Goal: Register for event/course

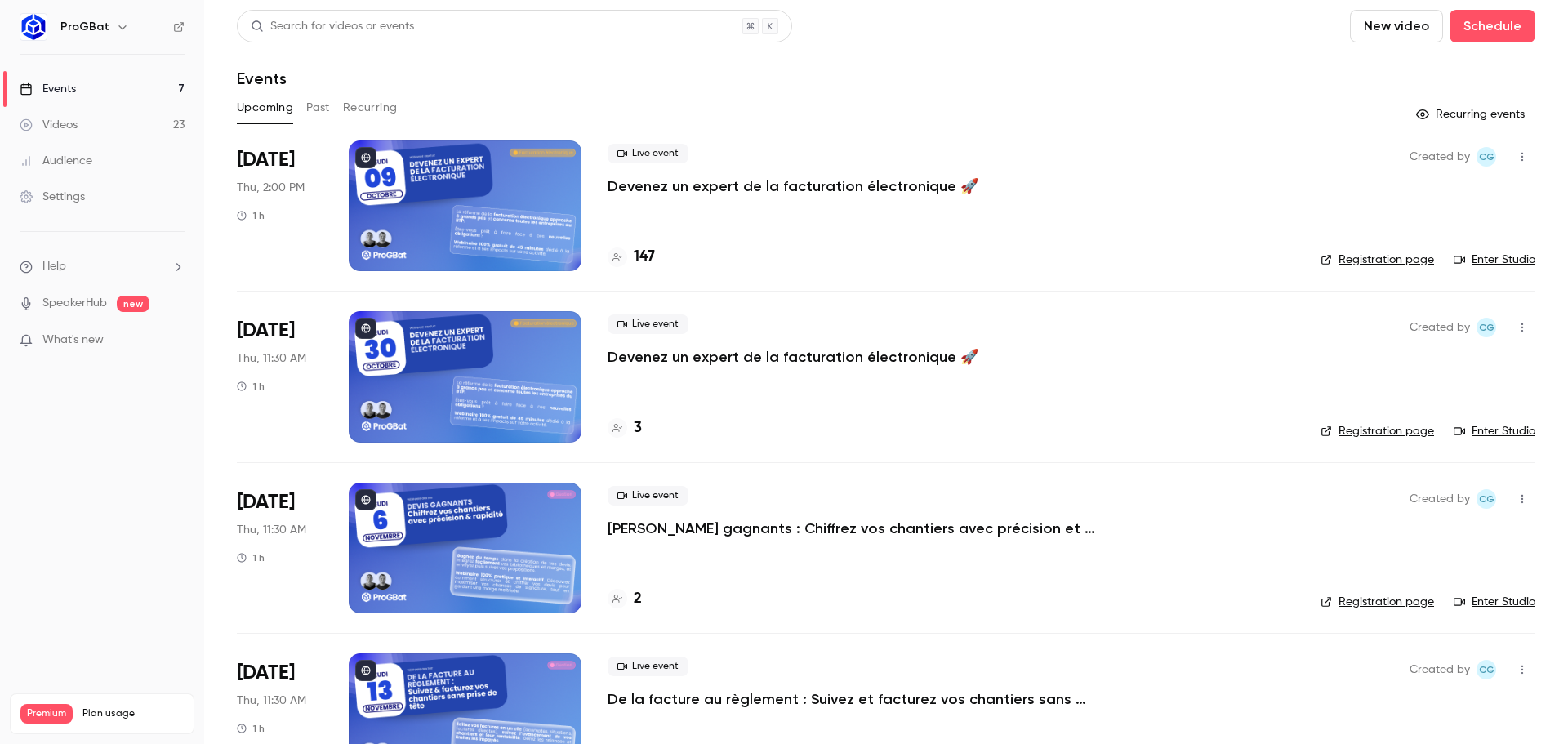
click at [657, 186] on p "Devenez un expert de la facturation électronique 🚀" at bounding box center [793, 186] width 371 height 19
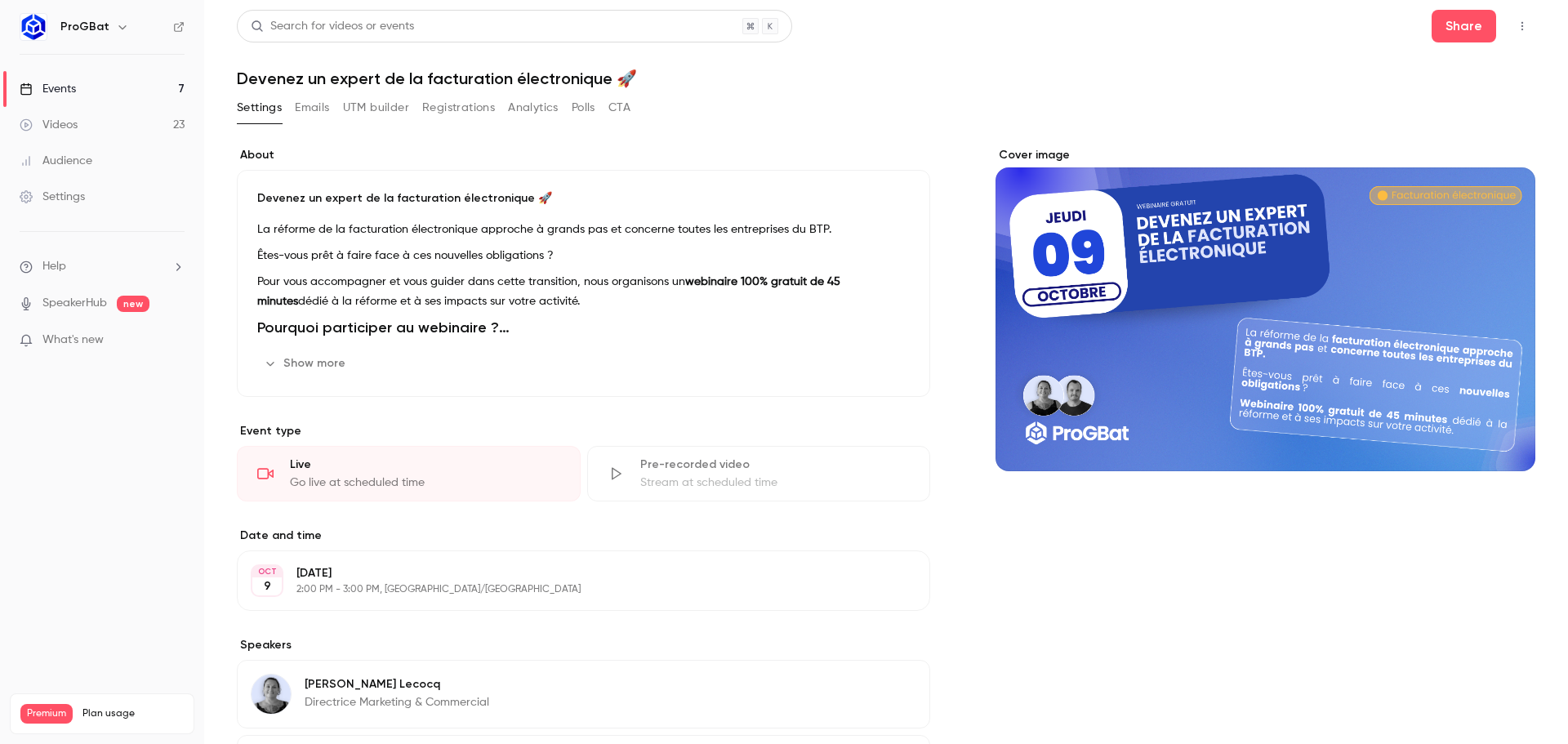
click at [98, 93] on link "Events 7" at bounding box center [102, 89] width 205 height 36
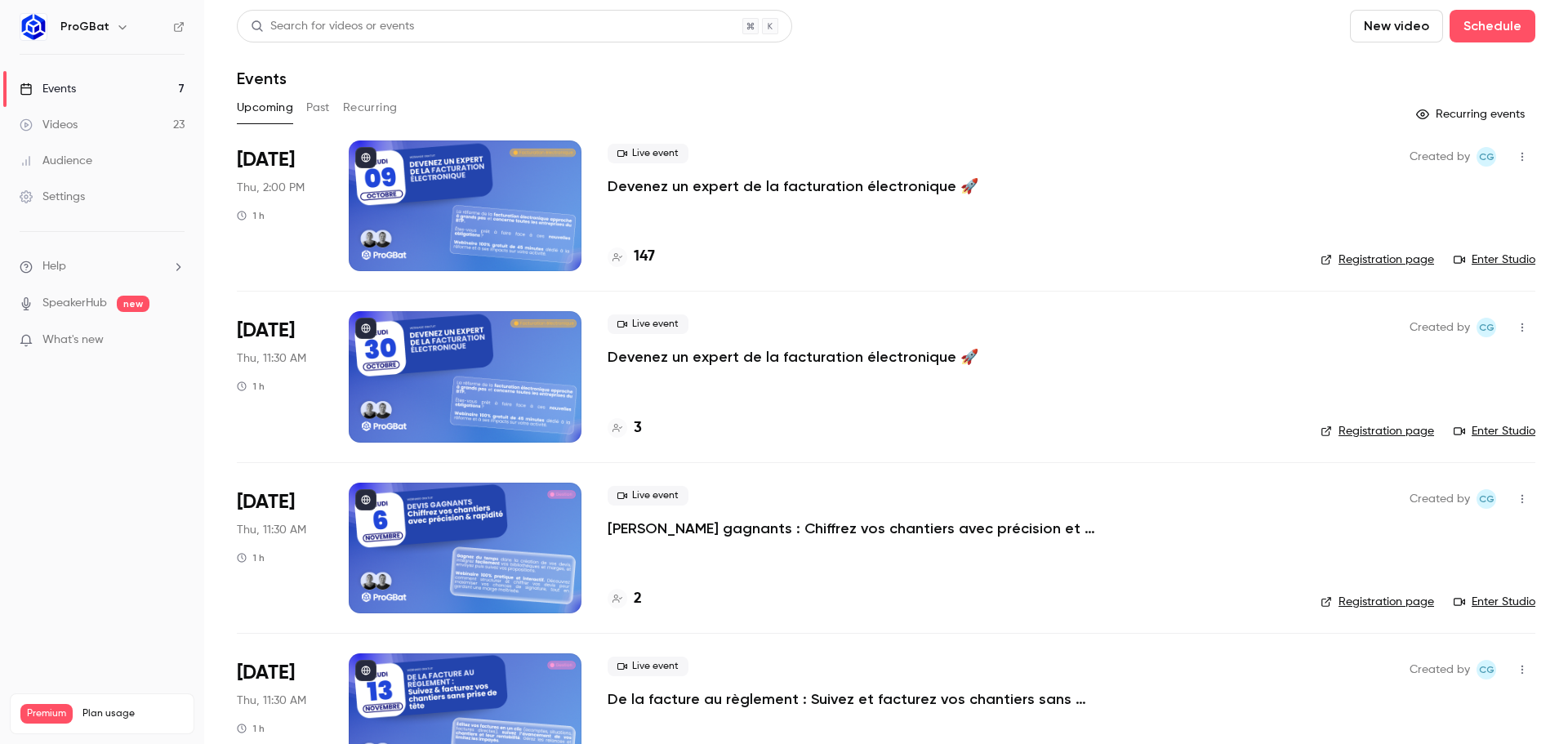
click at [82, 337] on span "What's new" at bounding box center [73, 341] width 61 height 18
click at [56, 352] on div at bounding box center [784, 372] width 1568 height 744
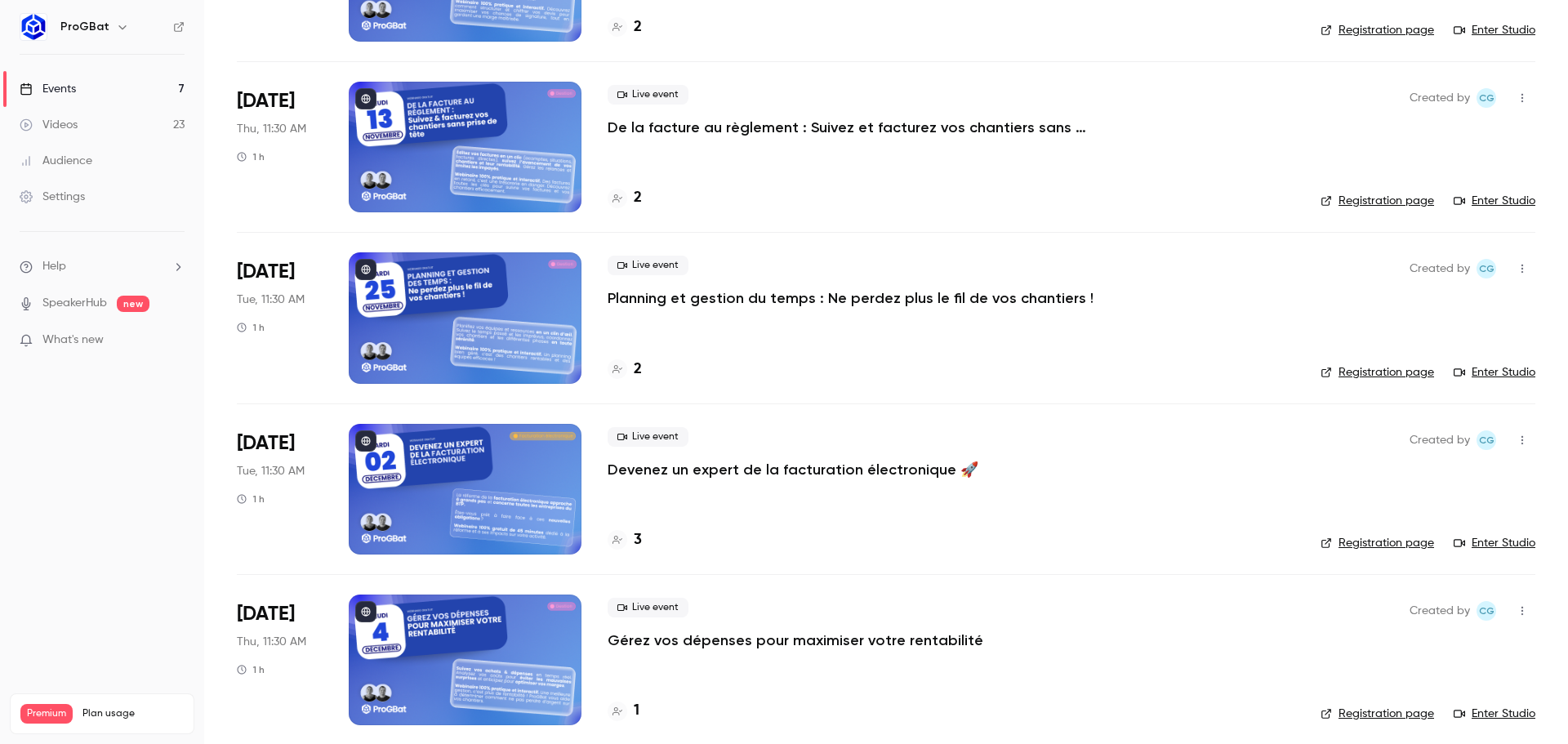
scroll to position [582, 0]
